Goal: Find specific page/section: Find specific page/section

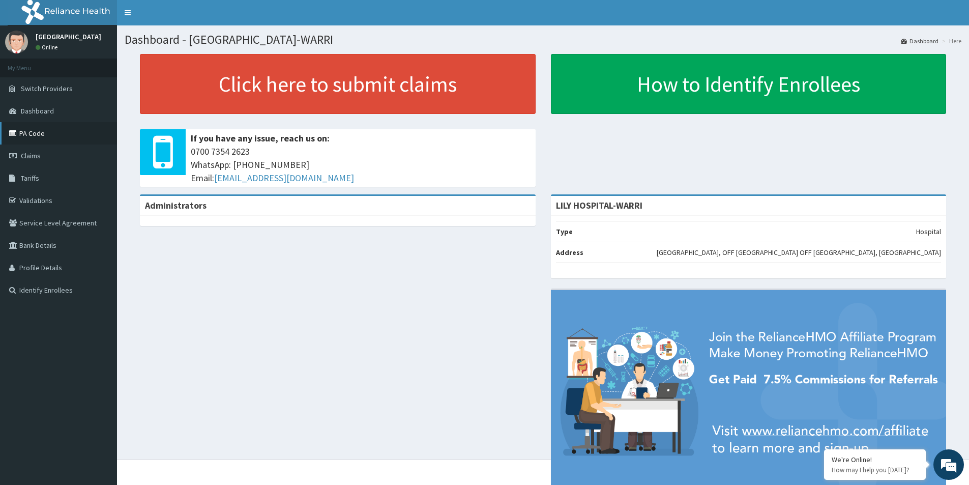
click at [38, 130] on link "PA Code" at bounding box center [58, 133] width 117 height 22
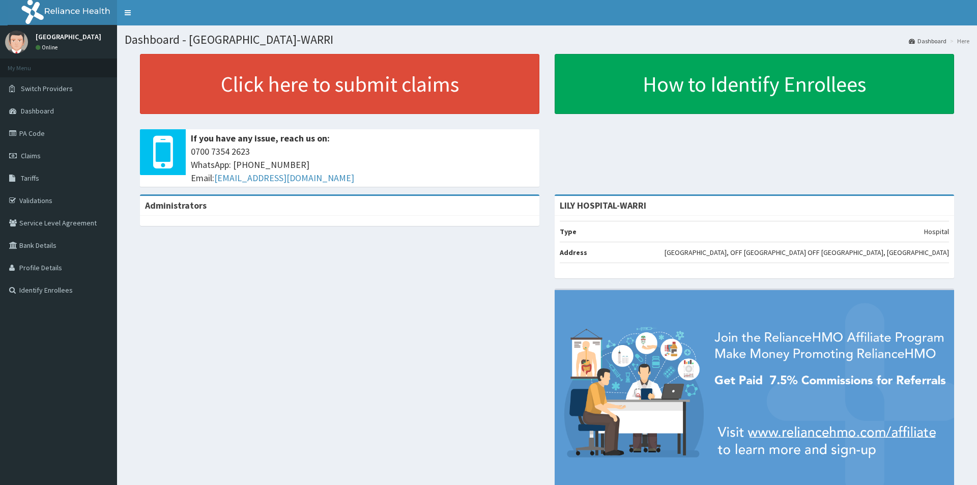
click at [40, 197] on link "Validations" at bounding box center [58, 200] width 117 height 22
